Goal: Task Accomplishment & Management: Use online tool/utility

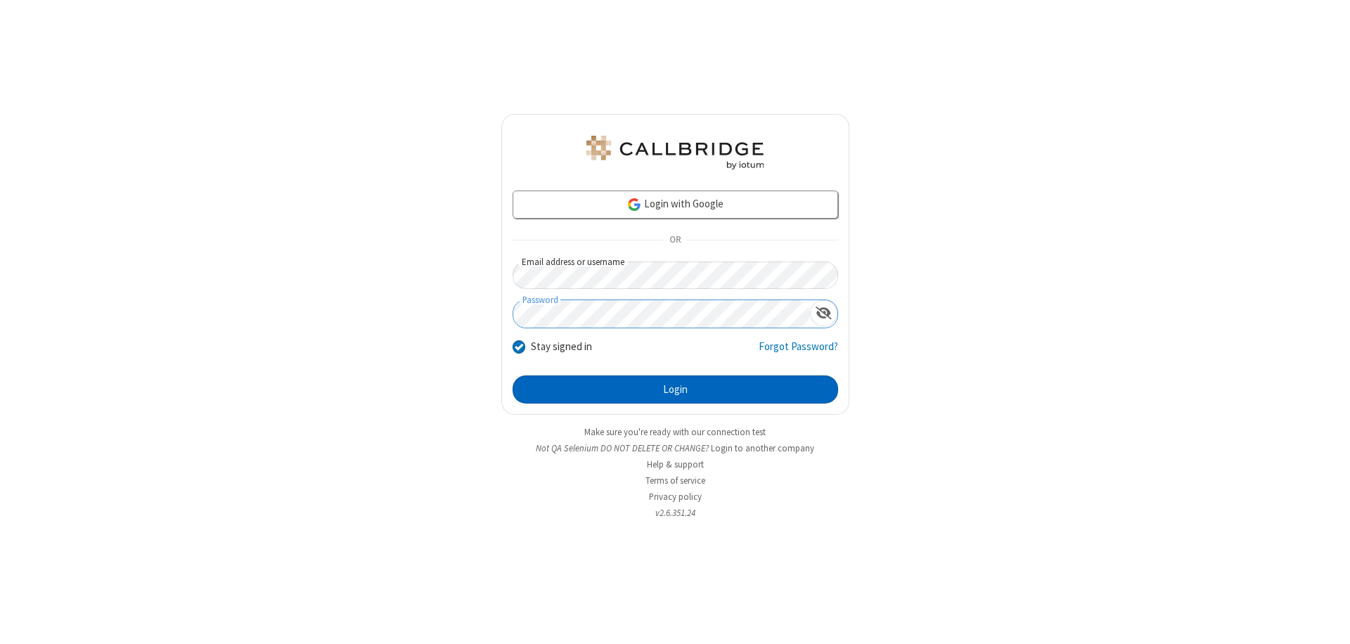
click at [675, 390] on button "Login" at bounding box center [676, 389] width 326 height 28
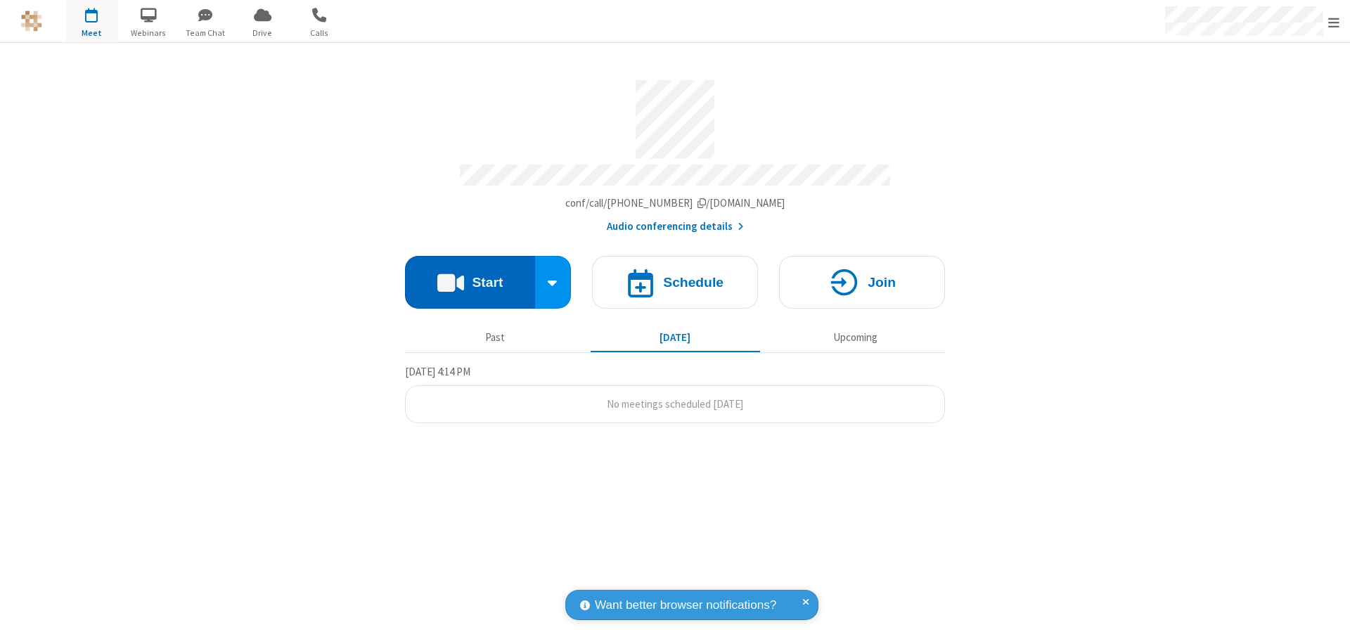
click at [470, 276] on button "Start" at bounding box center [470, 282] width 130 height 53
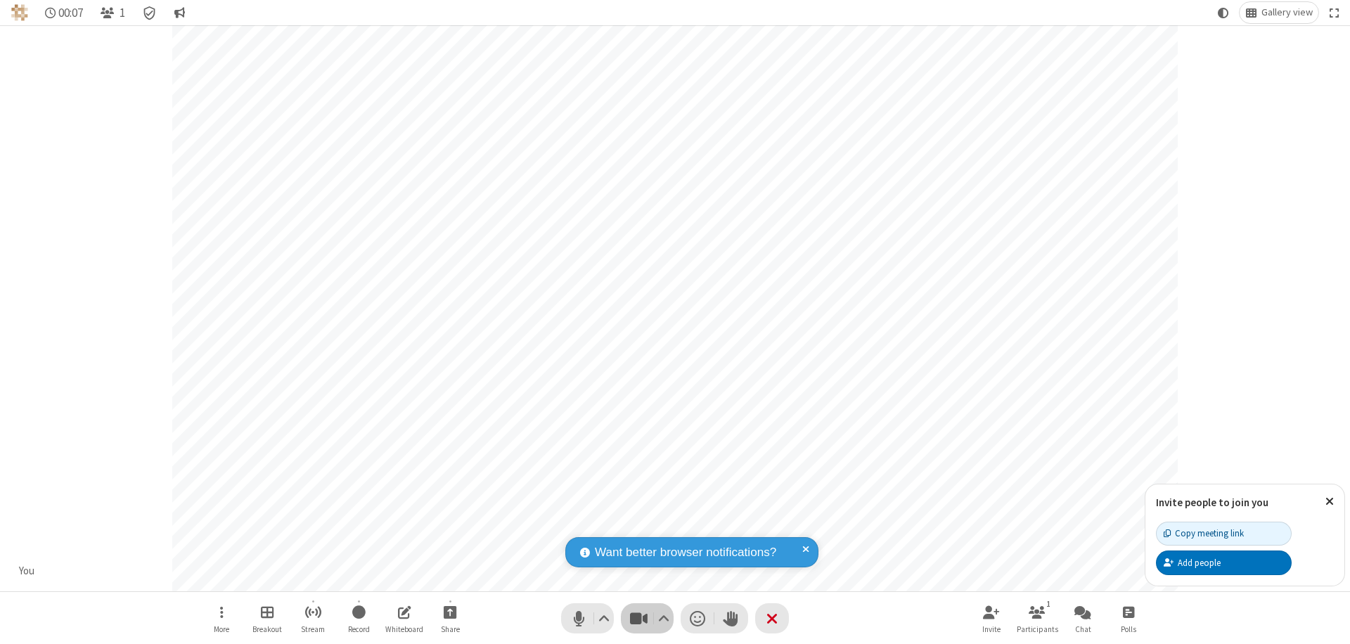
click at [638, 618] on span "Stop video (⌘+Shift+V)" at bounding box center [638, 618] width 21 height 20
click at [638, 618] on span "Start video (⌘+Shift+V)" at bounding box center [638, 618] width 21 height 20
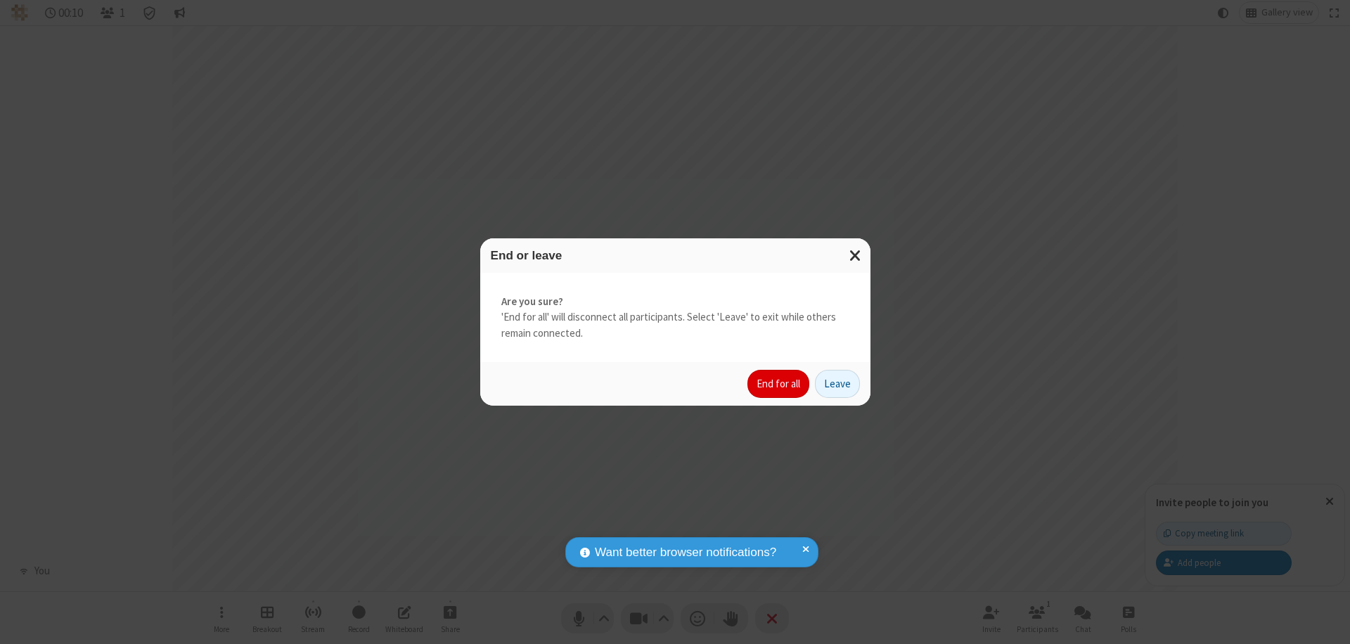
click at [779, 384] on button "End for all" at bounding box center [778, 384] width 62 height 28
